Goal: Task Accomplishment & Management: Manage account settings

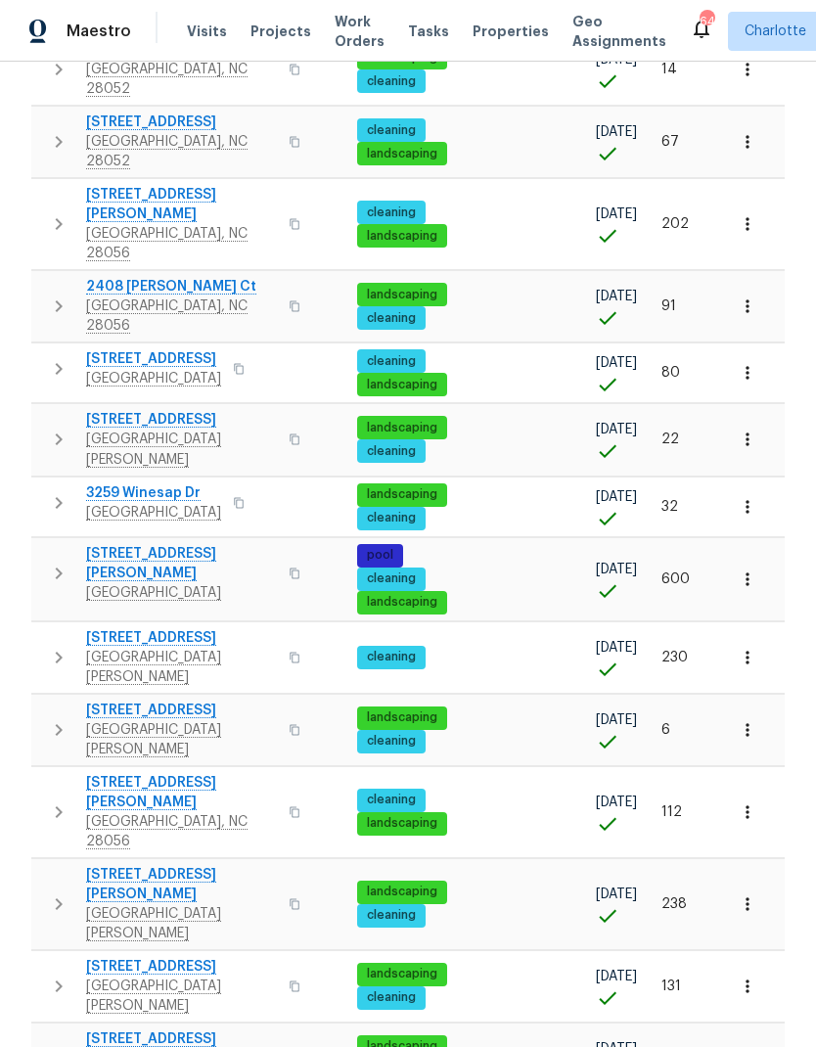
scroll to position [0, 239]
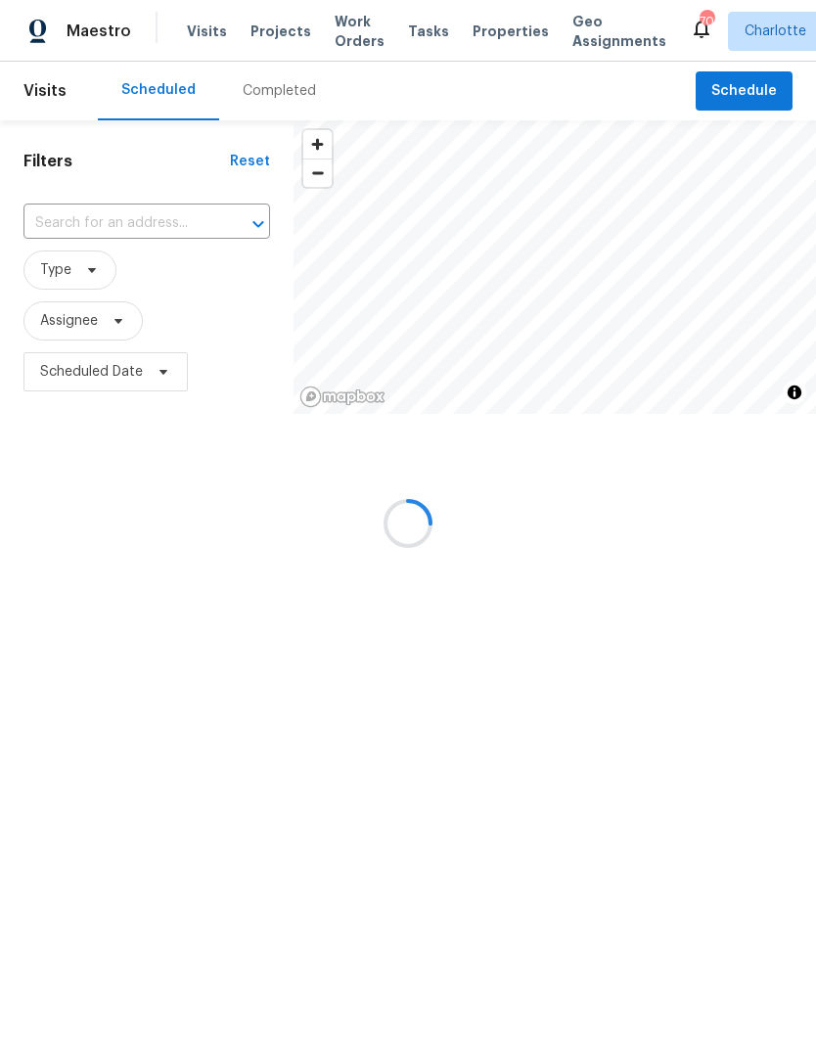
click at [770, 93] on div at bounding box center [408, 523] width 816 height 1047
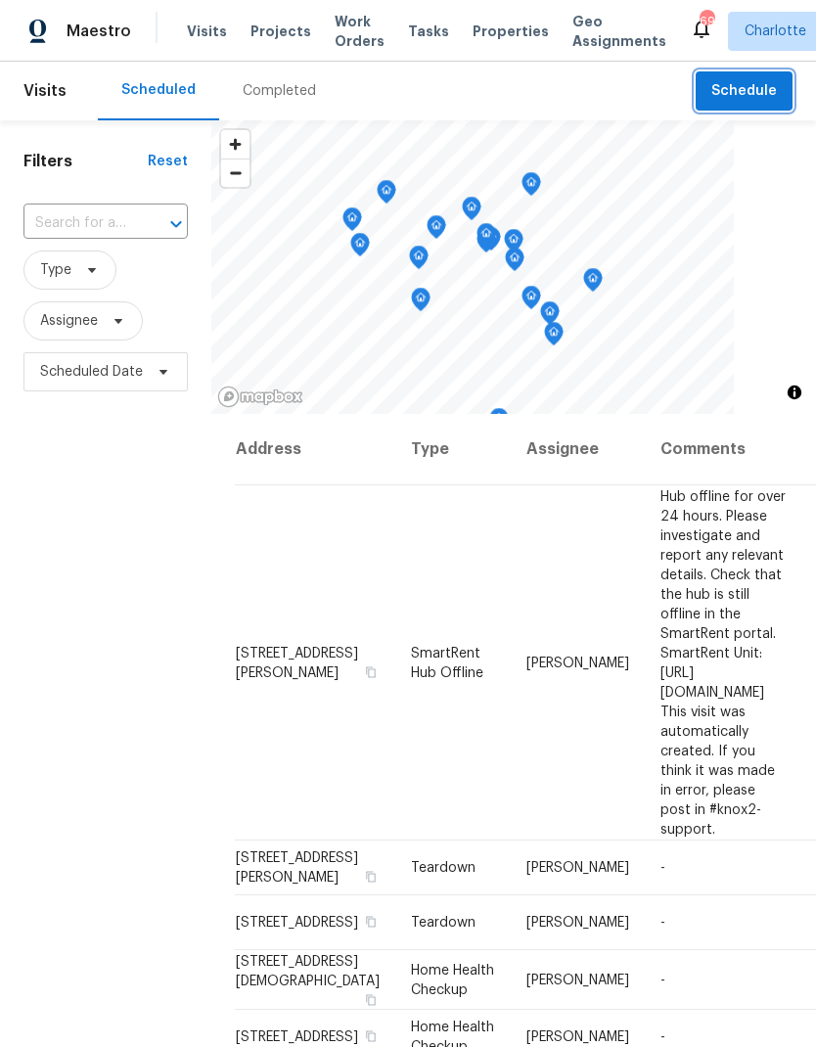
click at [764, 97] on span "Schedule" at bounding box center [744, 91] width 66 height 24
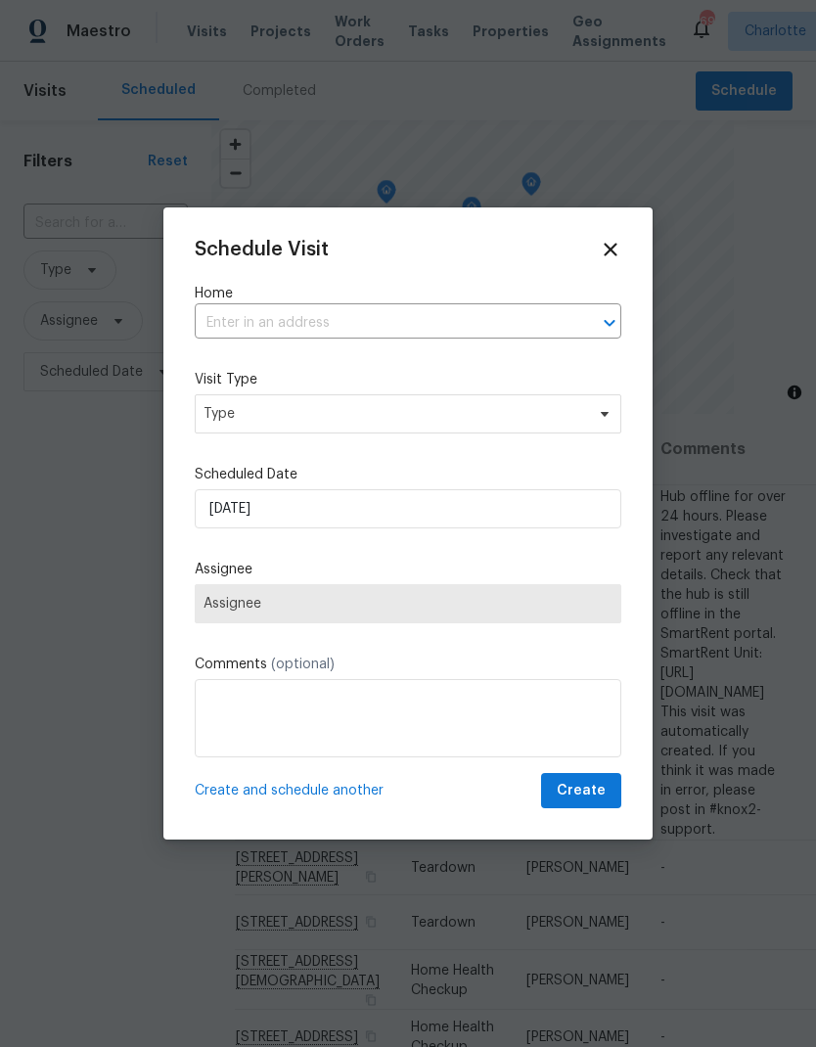
click at [596, 333] on div at bounding box center [595, 322] width 51 height 27
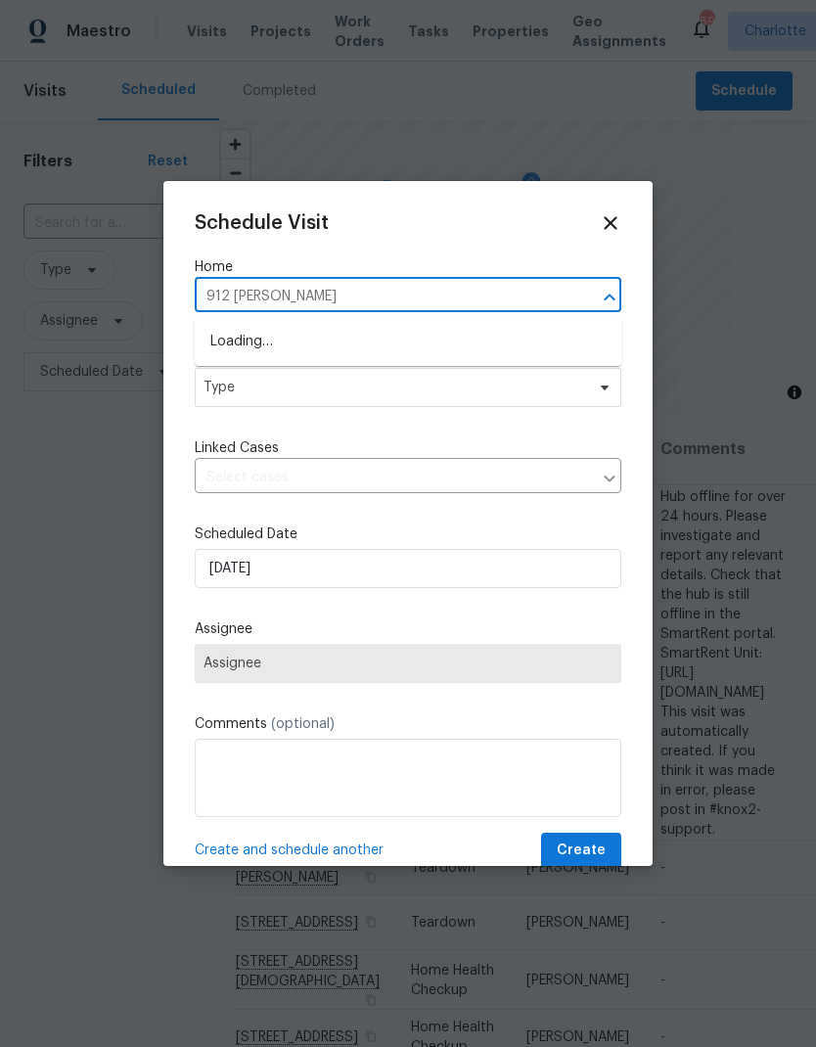
type input "912 carole"
click at [614, 218] on icon at bounding box center [610, 222] width 13 height 13
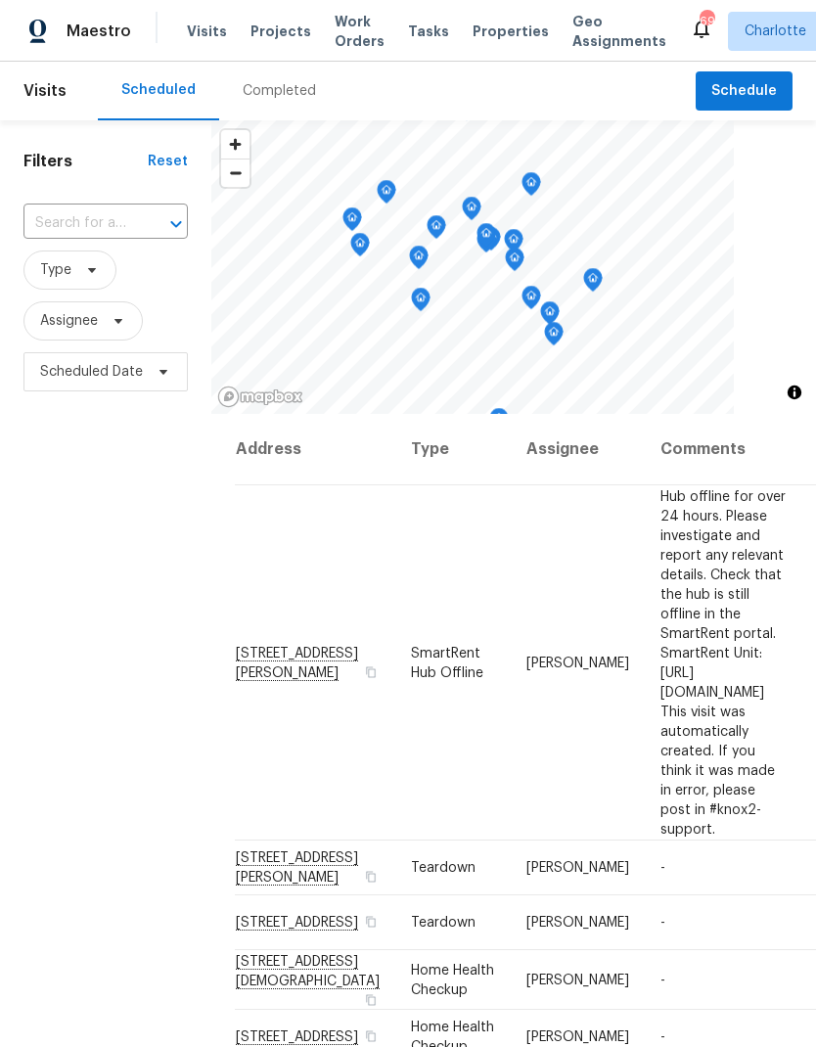
click at [86, 229] on input "text" at bounding box center [78, 223] width 110 height 30
type input "912 caro"
click at [57, 278] on li "912 Carole Summey Dr, Dallas, NC 28034" at bounding box center [103, 279] width 163 height 54
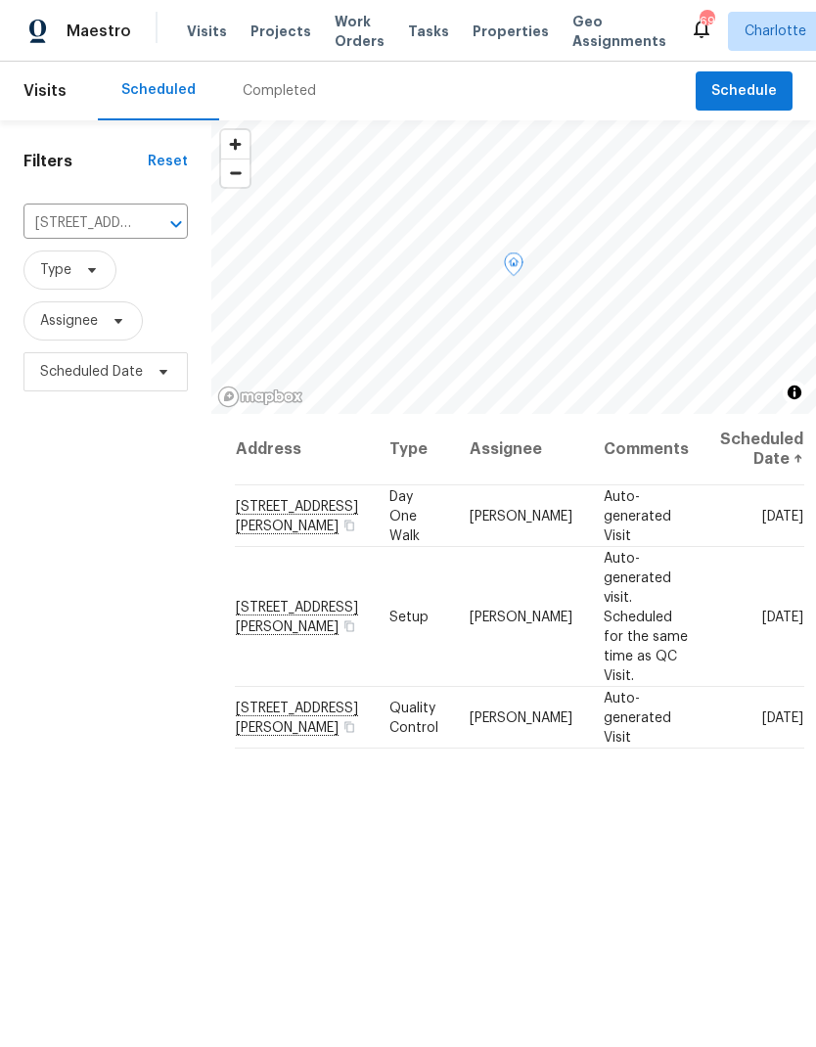
click at [0, 0] on icon at bounding box center [0, 0] width 0 height 0
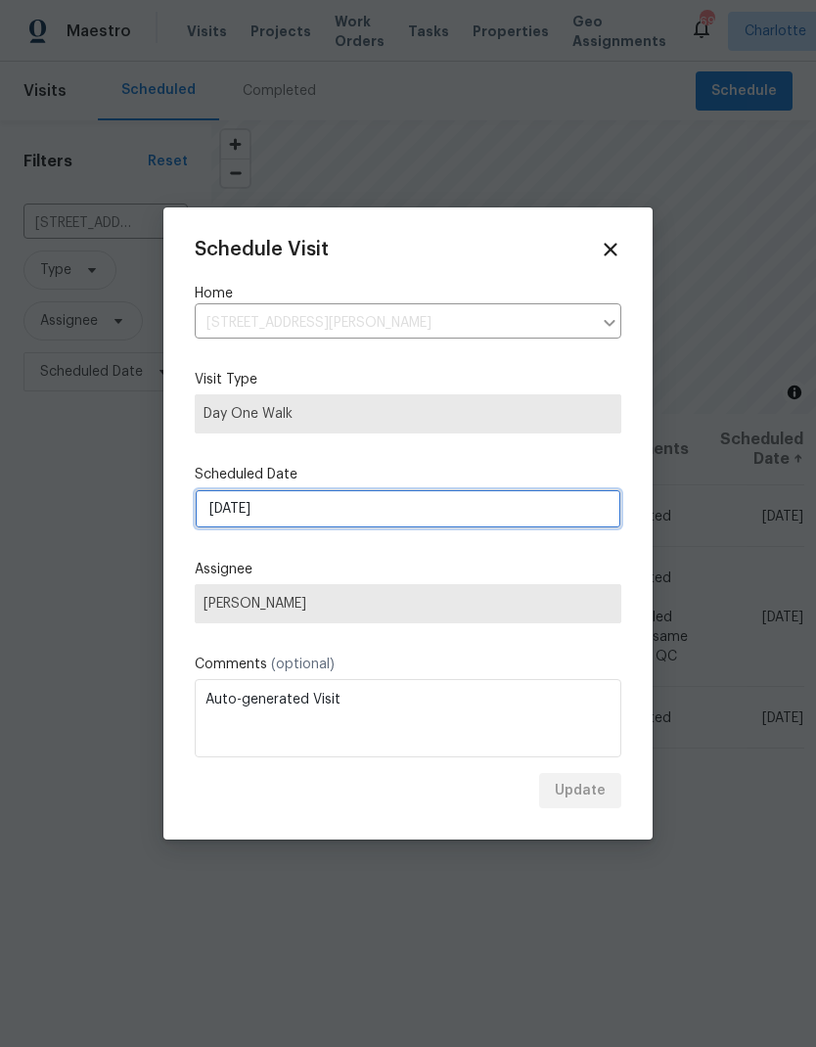
click at [512, 509] on input "10/15/2025" at bounding box center [408, 508] width 426 height 39
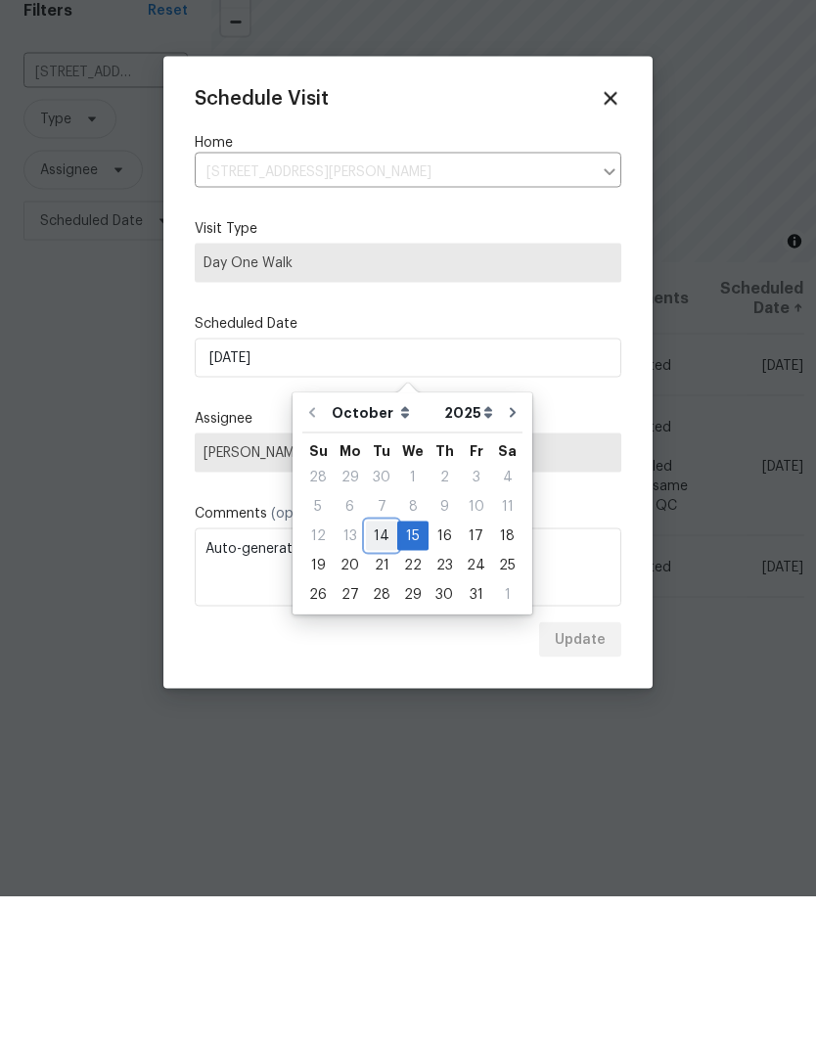
click at [378, 673] on div "14" at bounding box center [381, 686] width 31 height 27
type input "10/14/2025"
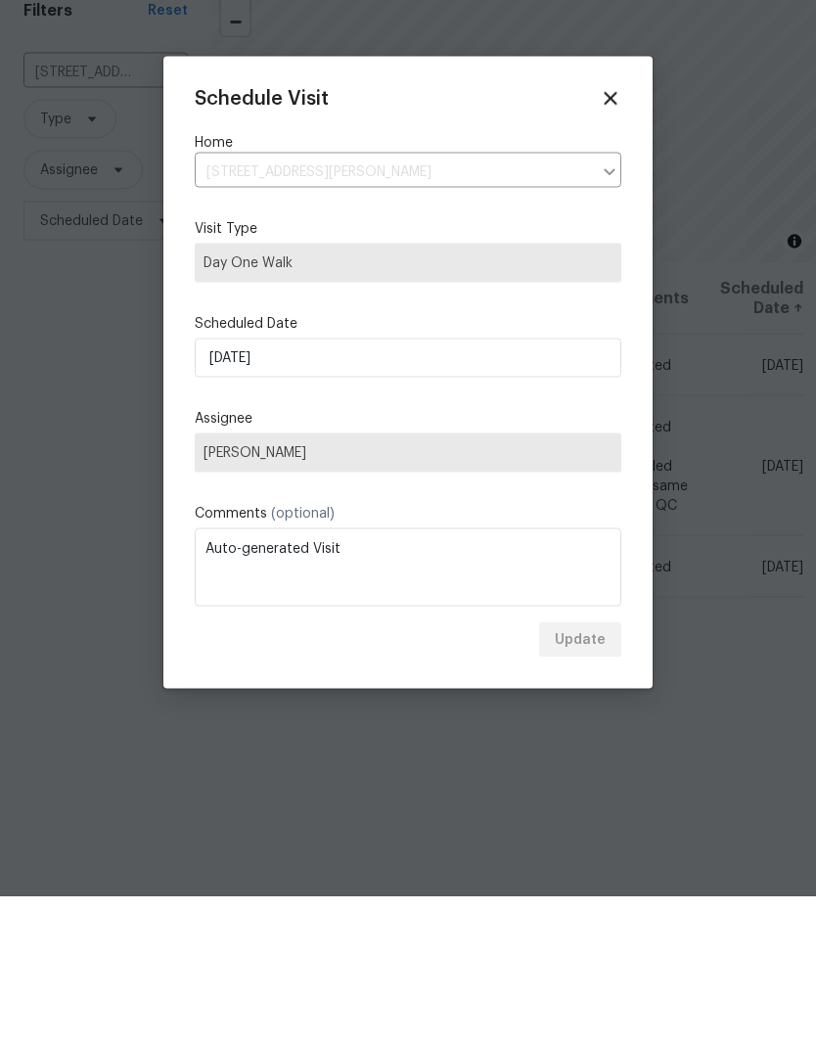
scroll to position [78, 0]
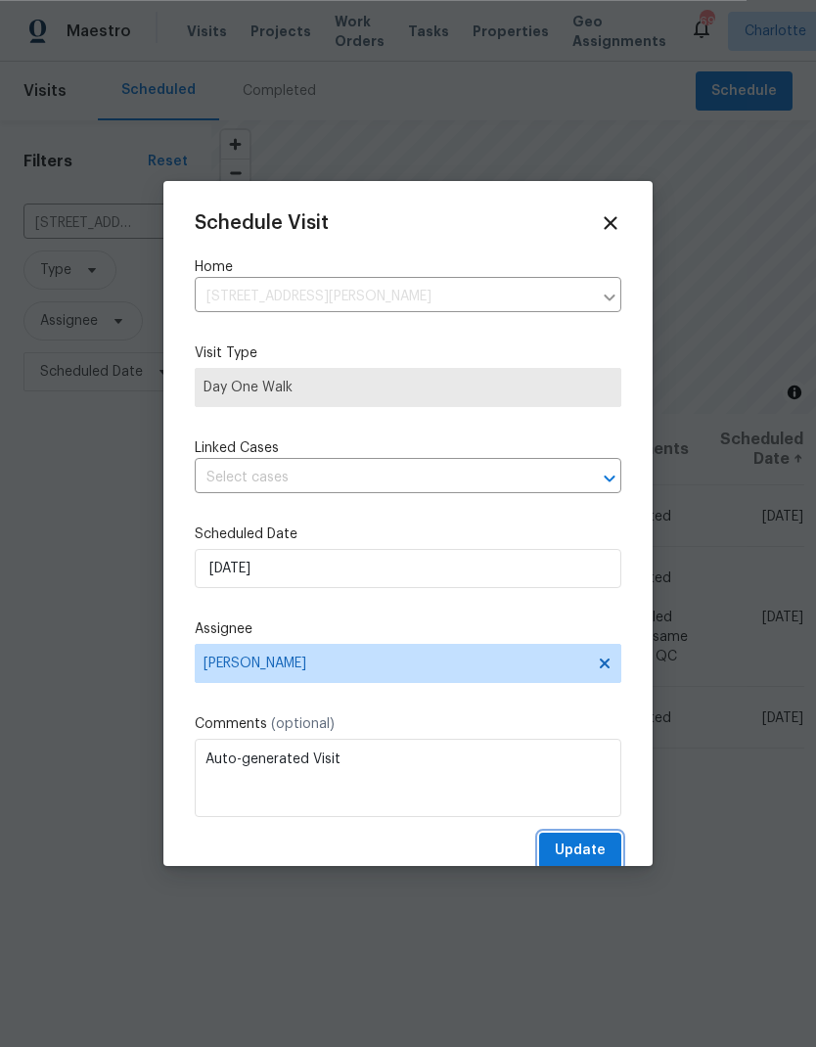
click at [597, 844] on span "Update" at bounding box center [580, 850] width 51 height 24
